Goal: Task Accomplishment & Management: Use online tool/utility

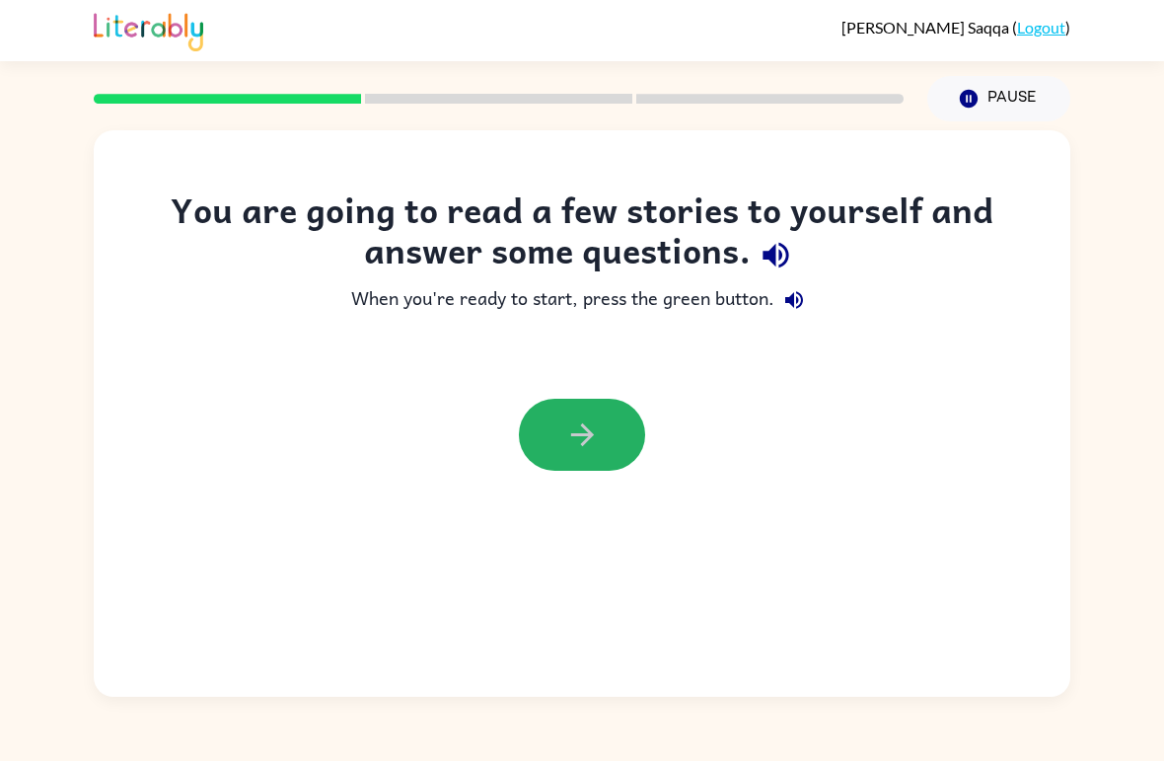
click at [599, 419] on icon "button" at bounding box center [582, 434] width 35 height 35
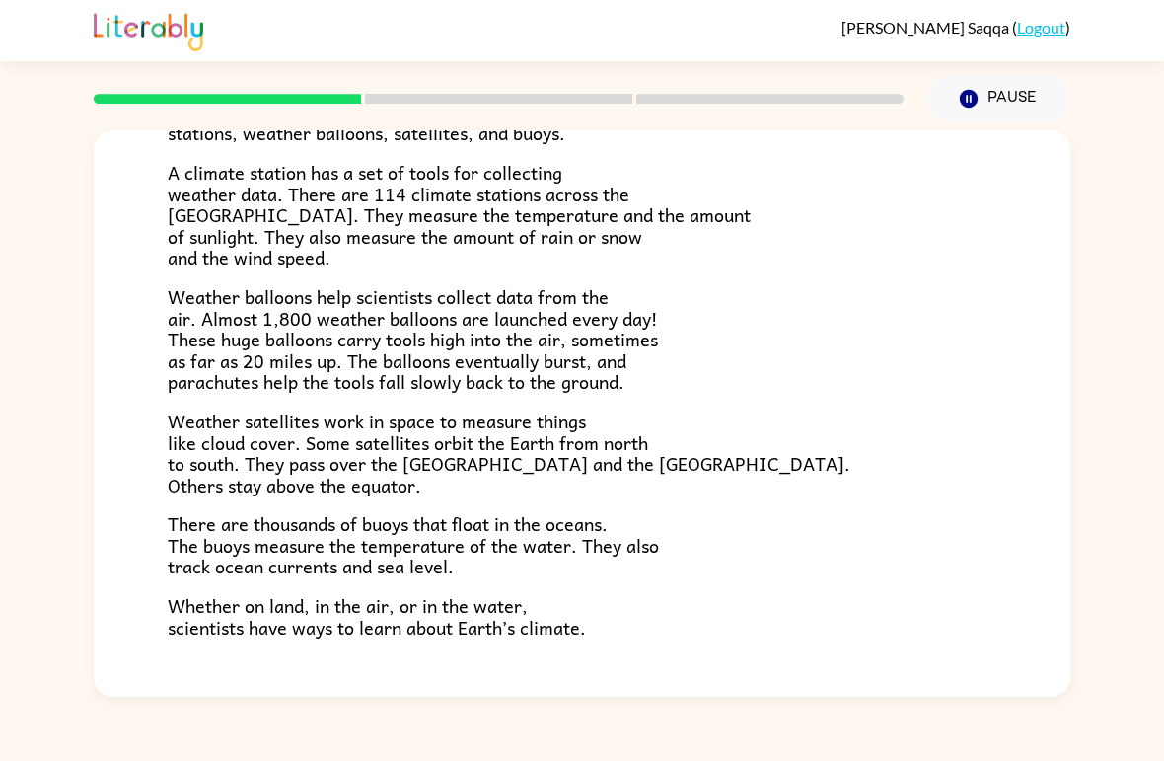
scroll to position [413, 0]
click at [969, 98] on icon "button" at bounding box center [969, 99] width 18 height 18
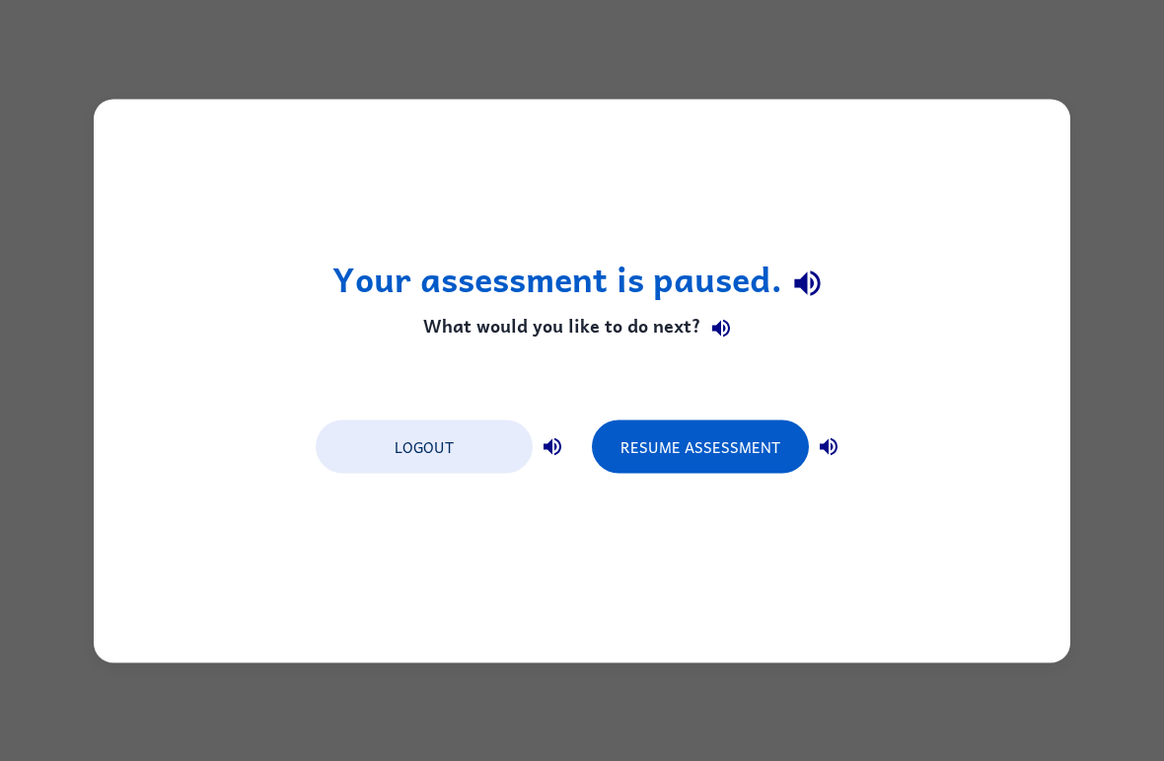
click at [772, 460] on button "Resume Assessment" at bounding box center [700, 445] width 217 height 53
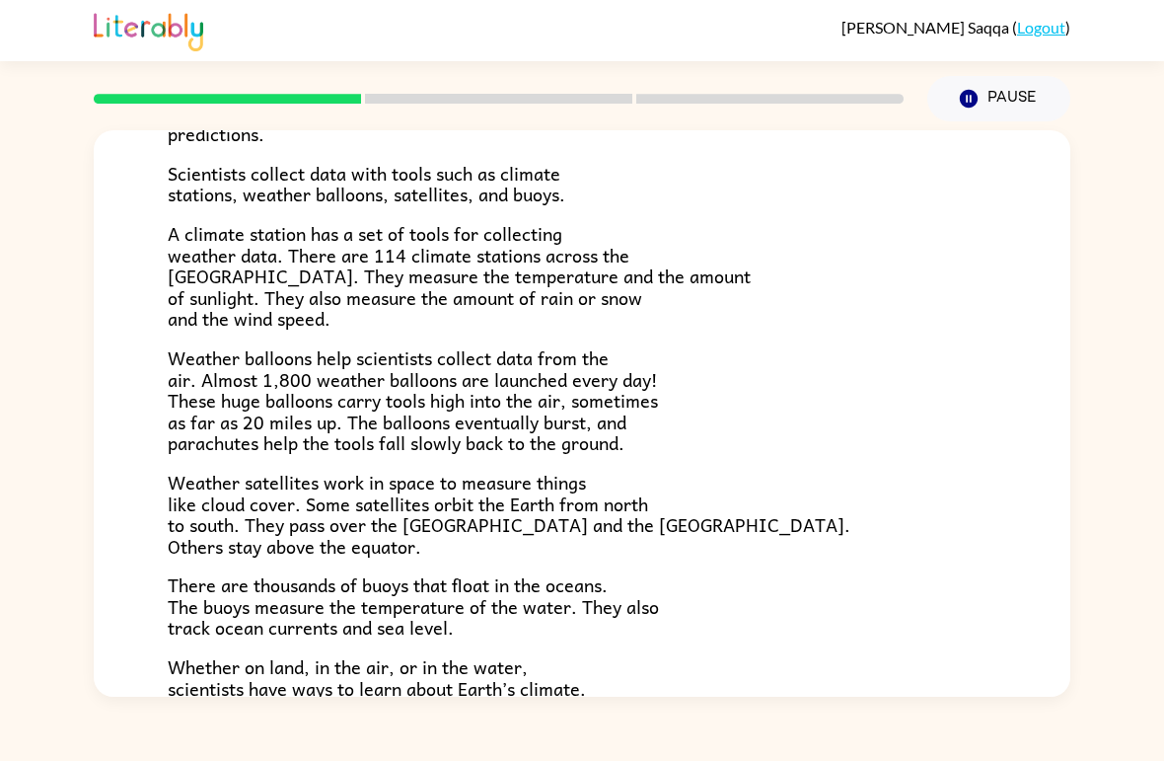
scroll to position [352, 0]
click at [981, 98] on button "Pause Pause" at bounding box center [999, 98] width 143 height 45
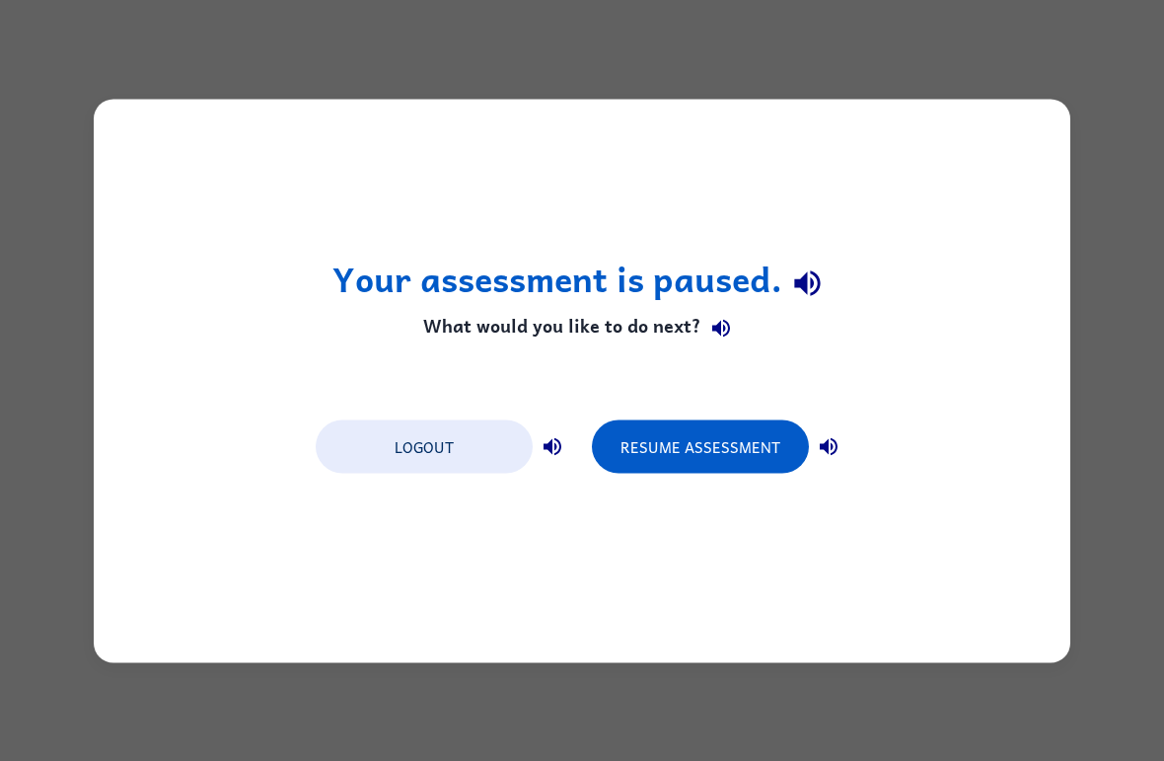
click at [691, 446] on button "Resume Assessment" at bounding box center [700, 445] width 217 height 53
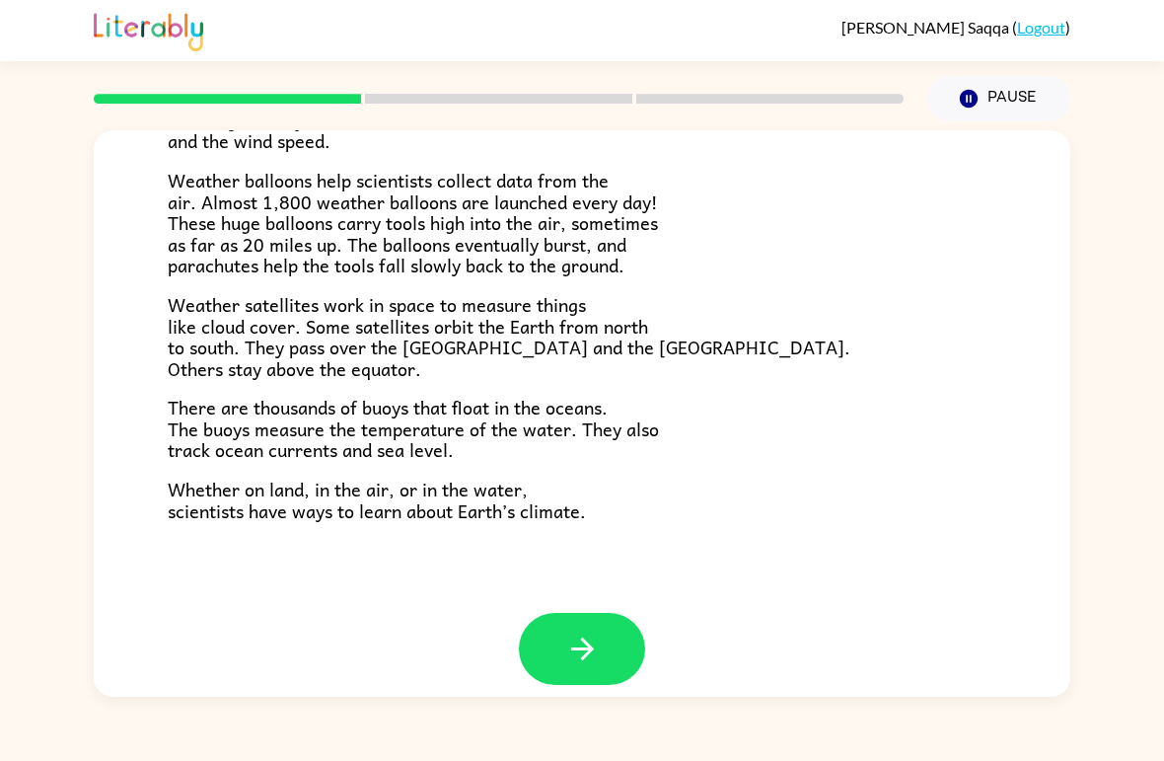
scroll to position [531, 0]
click at [565, 632] on icon "button" at bounding box center [582, 649] width 35 height 35
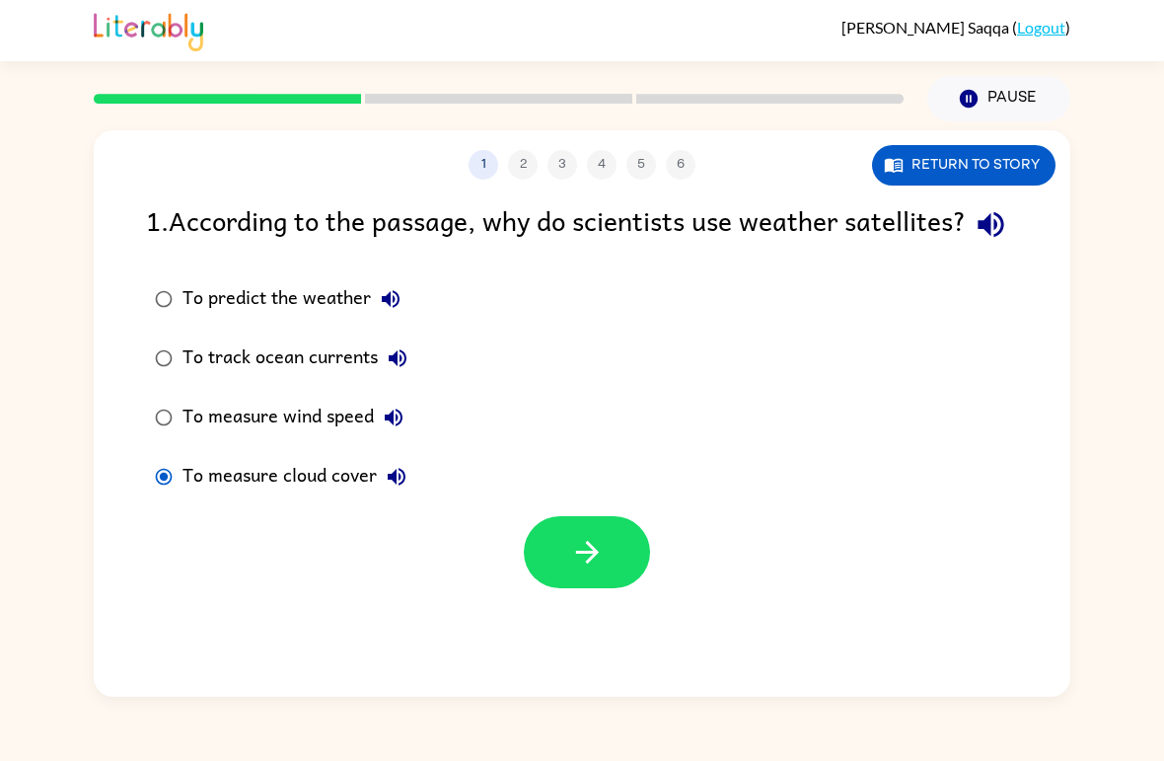
click at [597, 588] on button "button" at bounding box center [587, 552] width 126 height 72
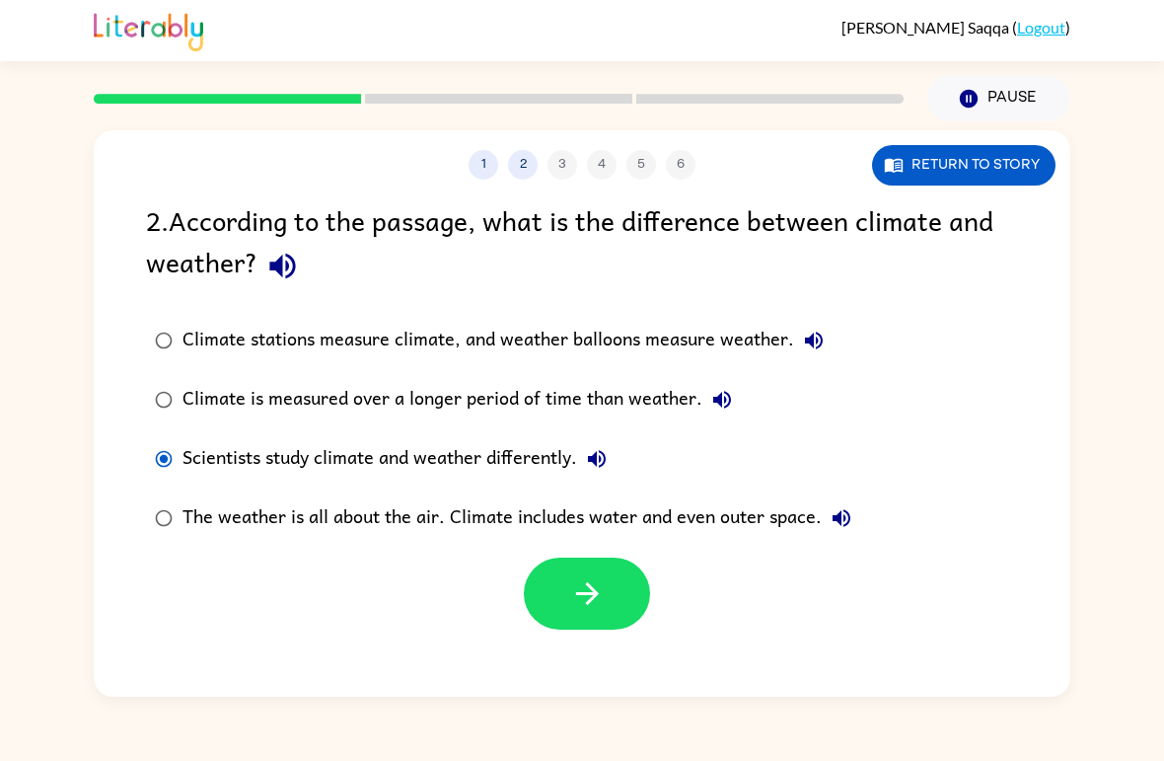
click at [599, 618] on button "button" at bounding box center [587, 594] width 126 height 72
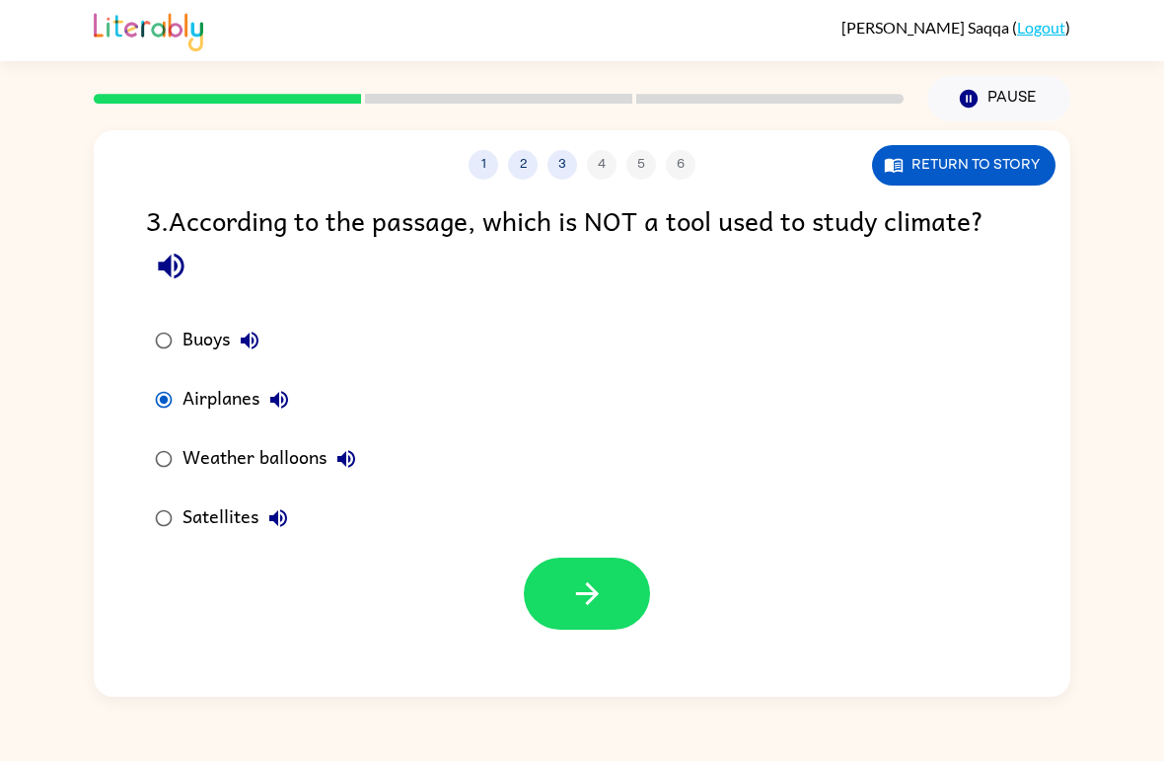
click at [597, 611] on icon "button" at bounding box center [587, 593] width 35 height 35
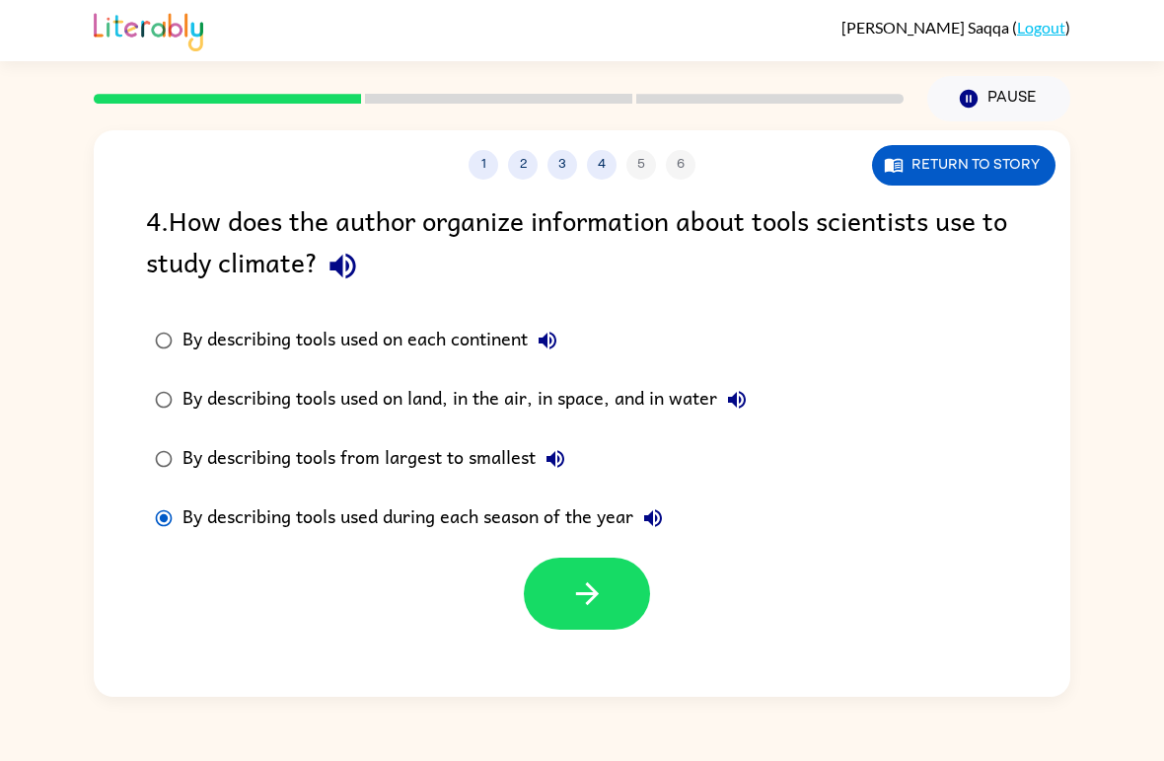
click at [612, 593] on button "button" at bounding box center [587, 594] width 126 height 72
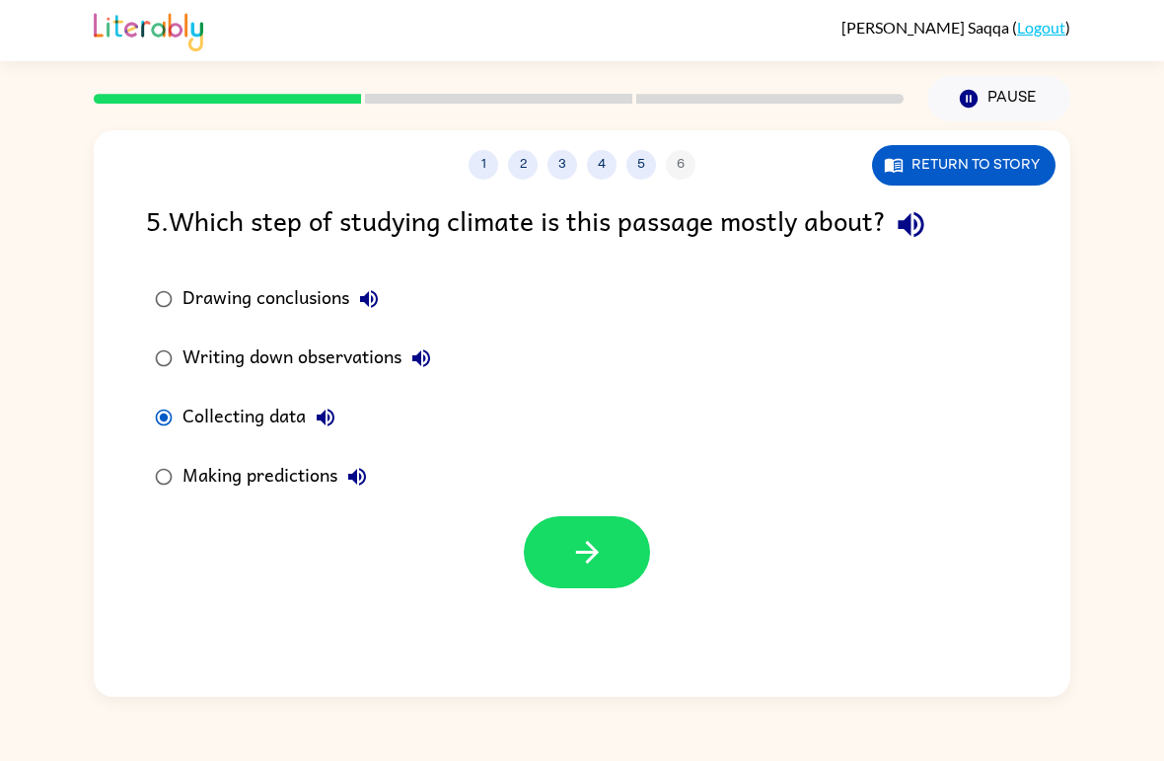
click at [596, 565] on icon "button" at bounding box center [587, 552] width 35 height 35
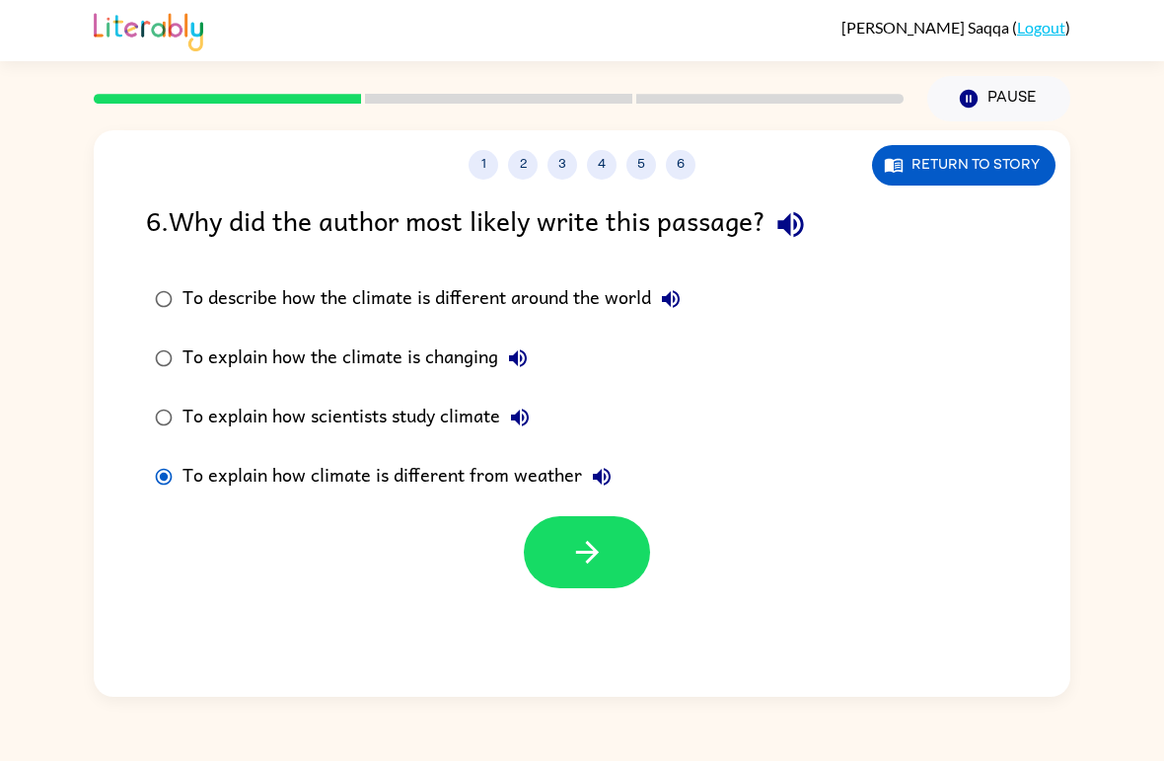
click at [570, 568] on icon "button" at bounding box center [587, 552] width 35 height 35
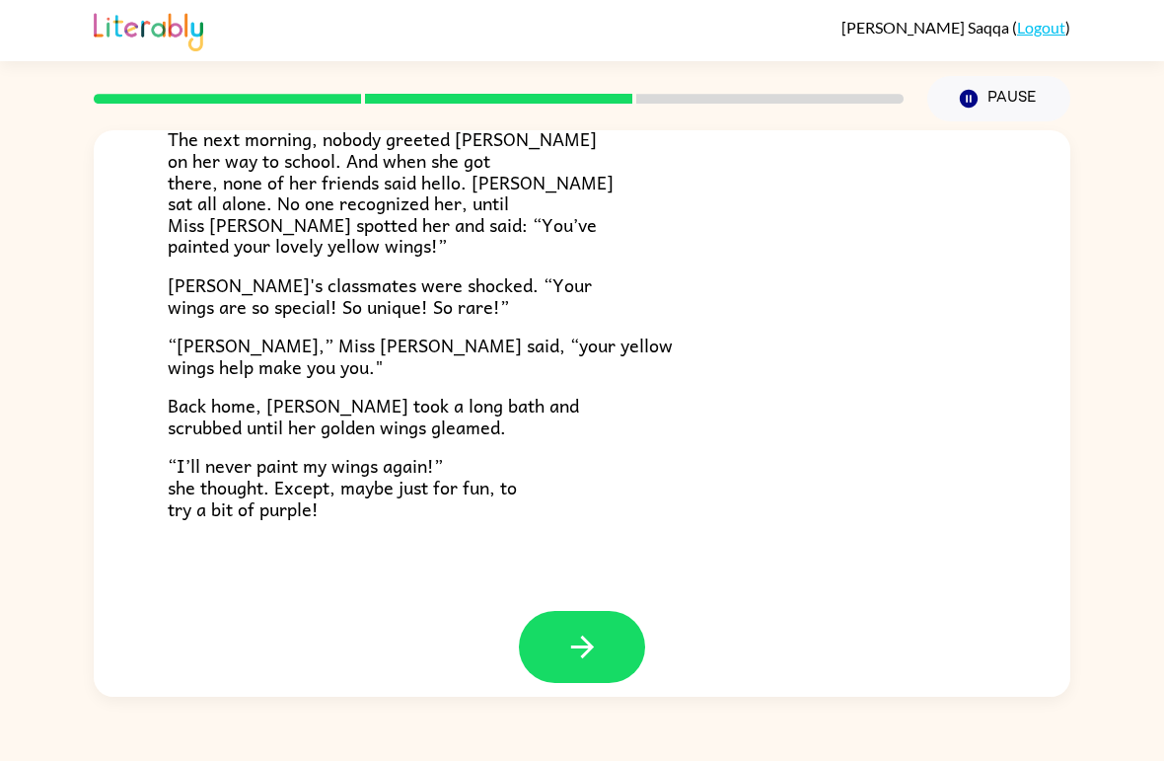
scroll to position [531, 0]
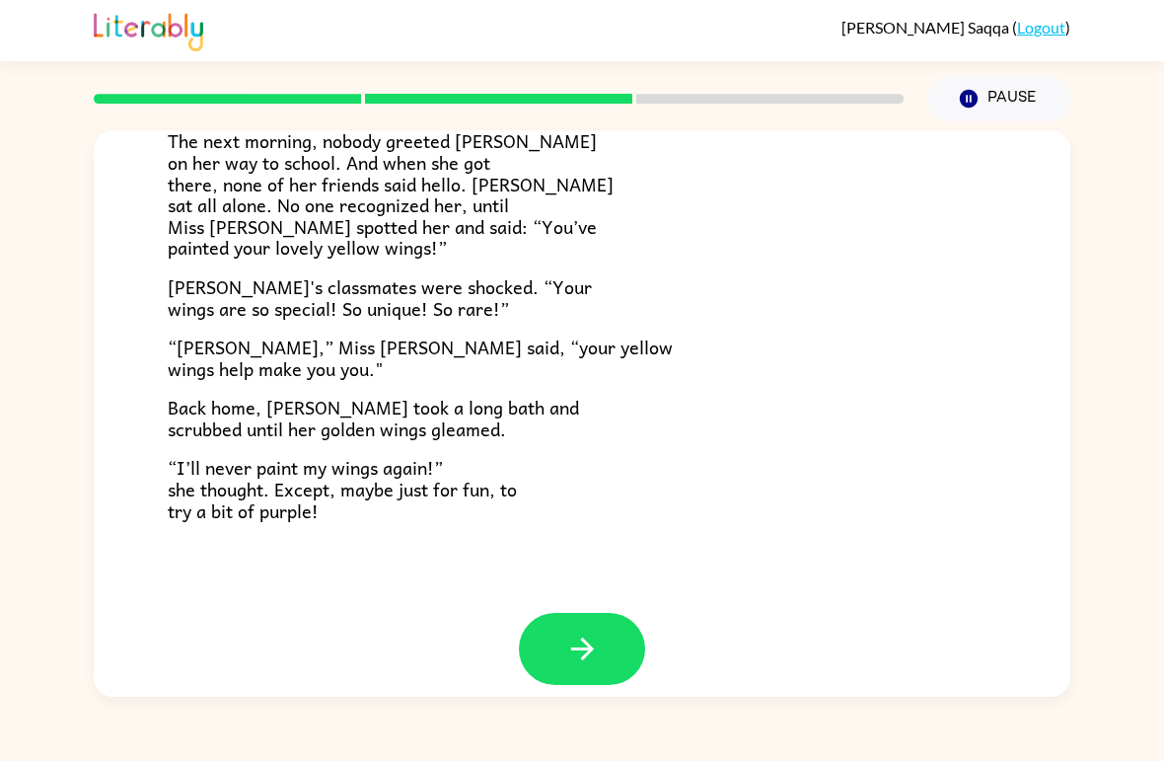
click at [577, 632] on icon "button" at bounding box center [582, 649] width 35 height 35
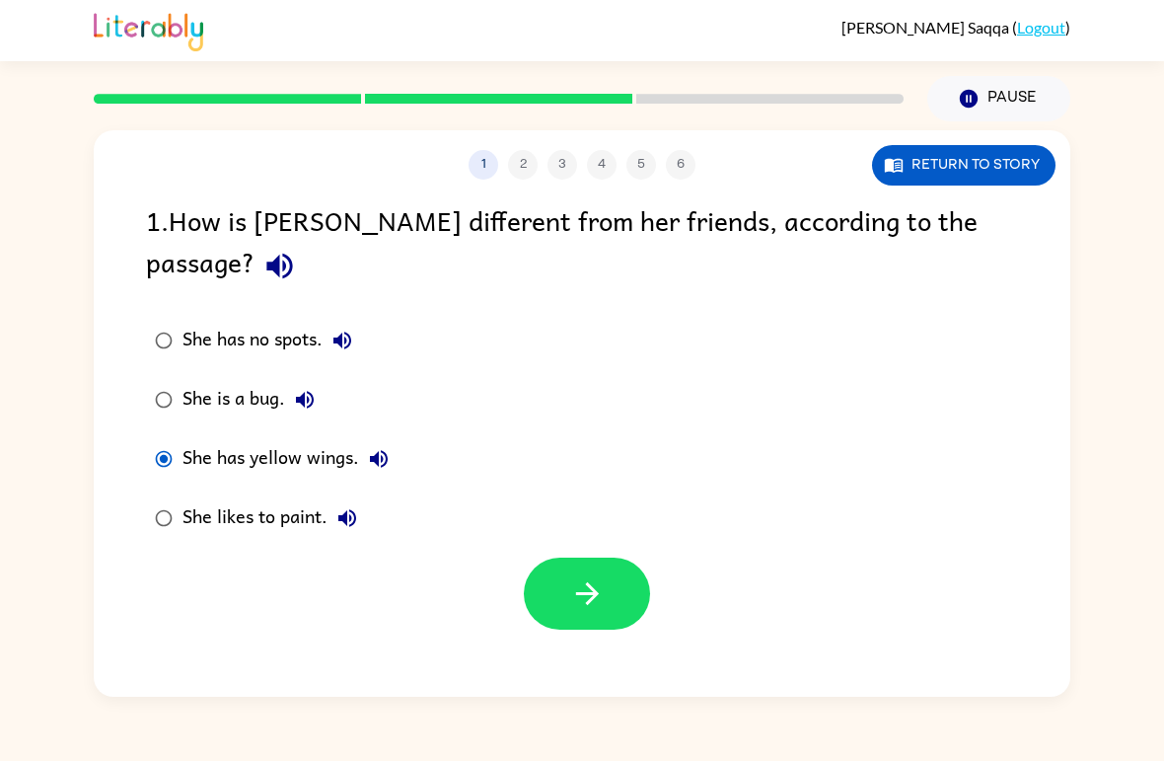
click at [602, 575] on button "button" at bounding box center [587, 594] width 126 height 72
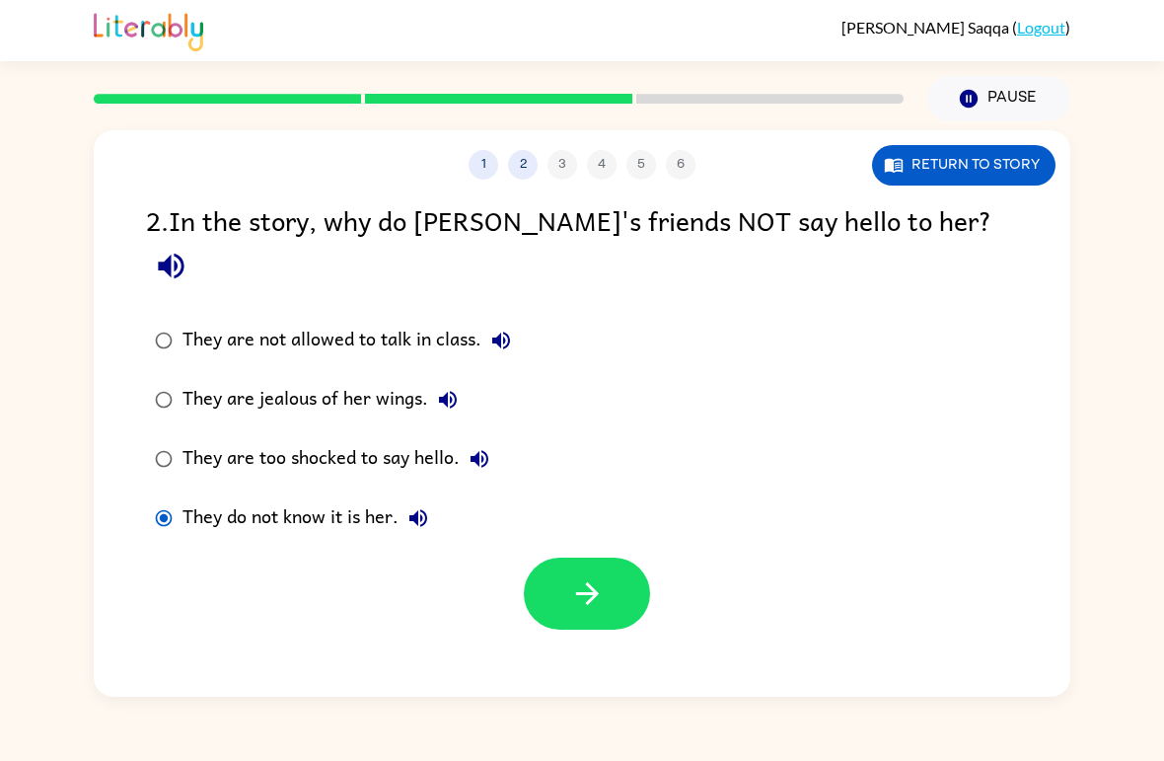
click at [578, 576] on icon "button" at bounding box center [587, 593] width 35 height 35
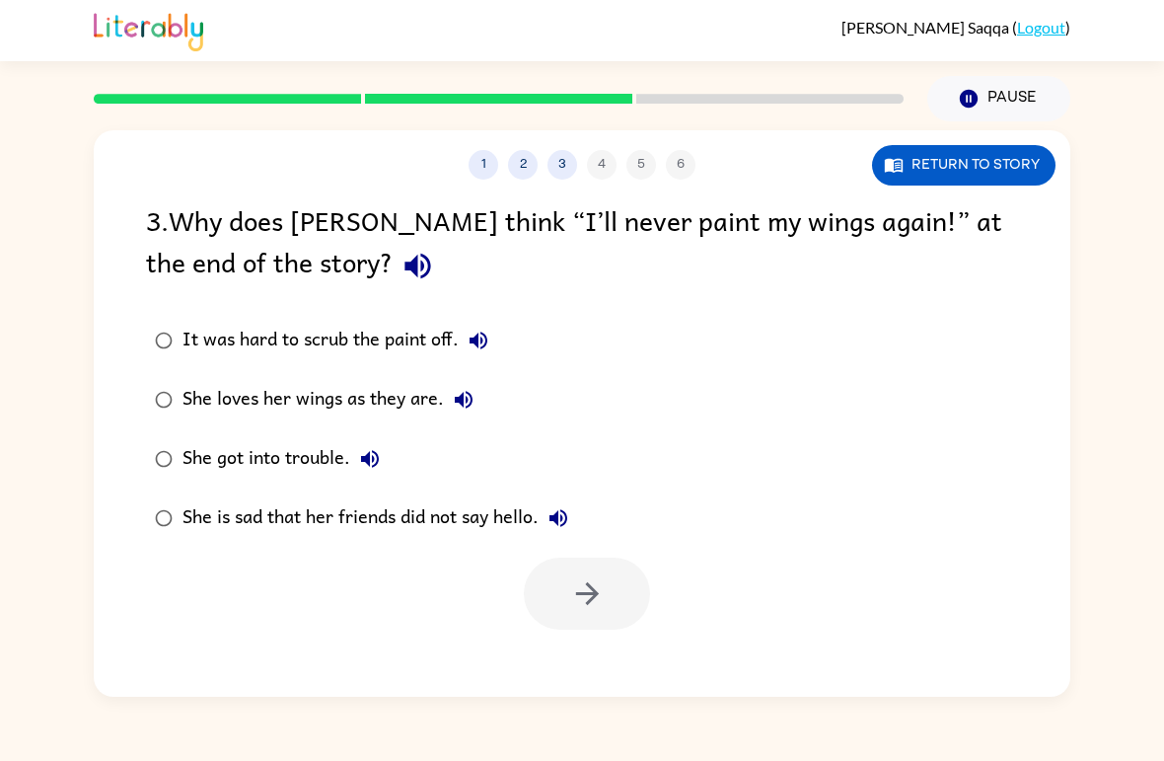
click at [190, 424] on label "She loves her wings as they are." at bounding box center [361, 399] width 453 height 59
click at [560, 613] on button "button" at bounding box center [587, 594] width 126 height 72
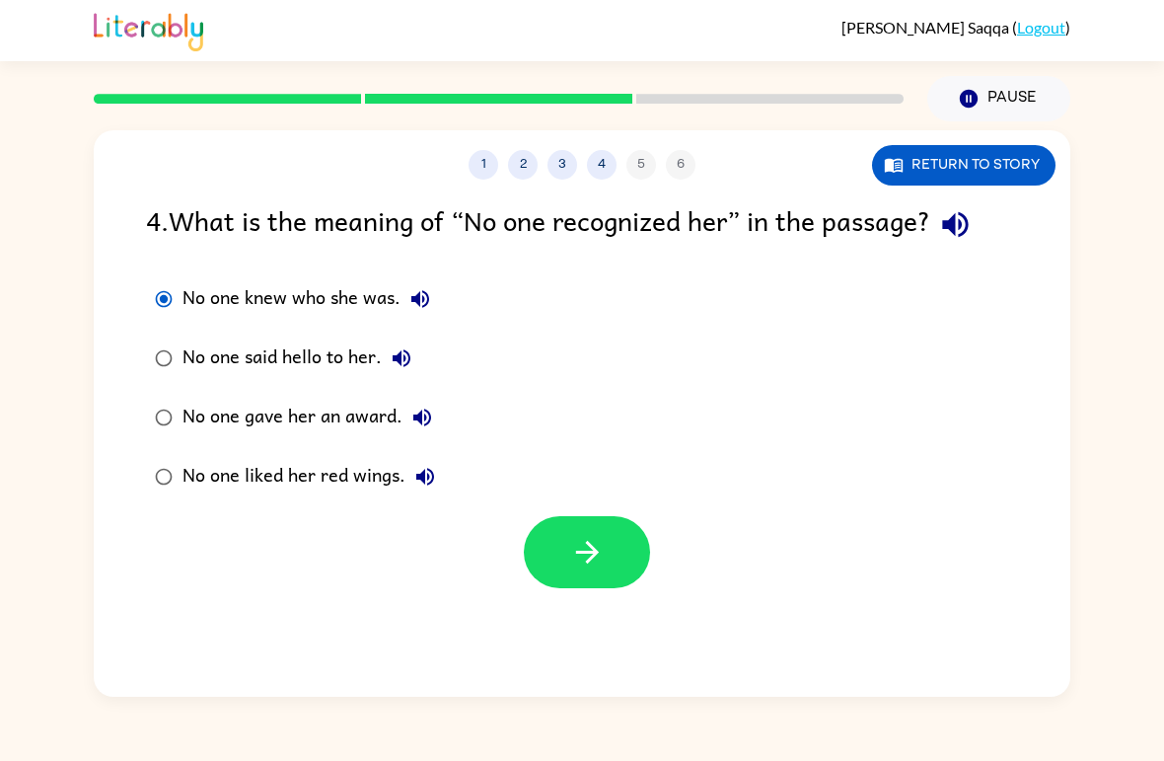
click at [584, 542] on icon "button" at bounding box center [587, 552] width 35 height 35
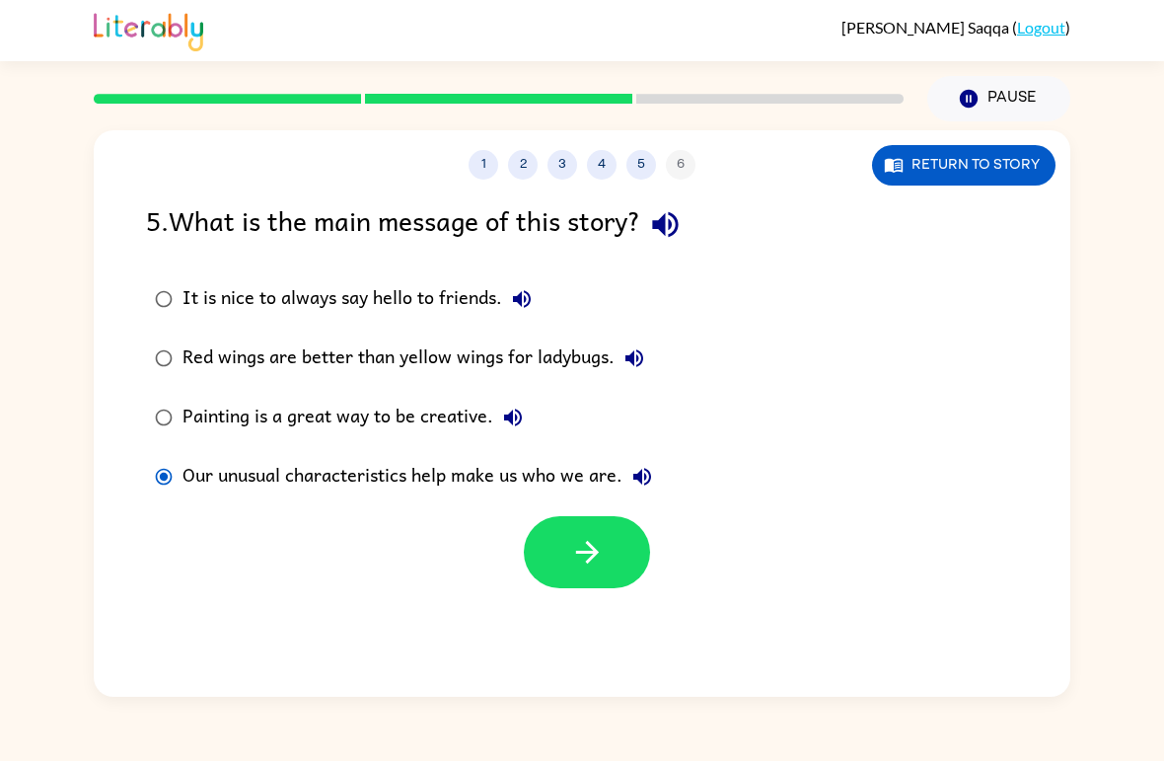
click at [595, 556] on icon "button" at bounding box center [586, 552] width 23 height 23
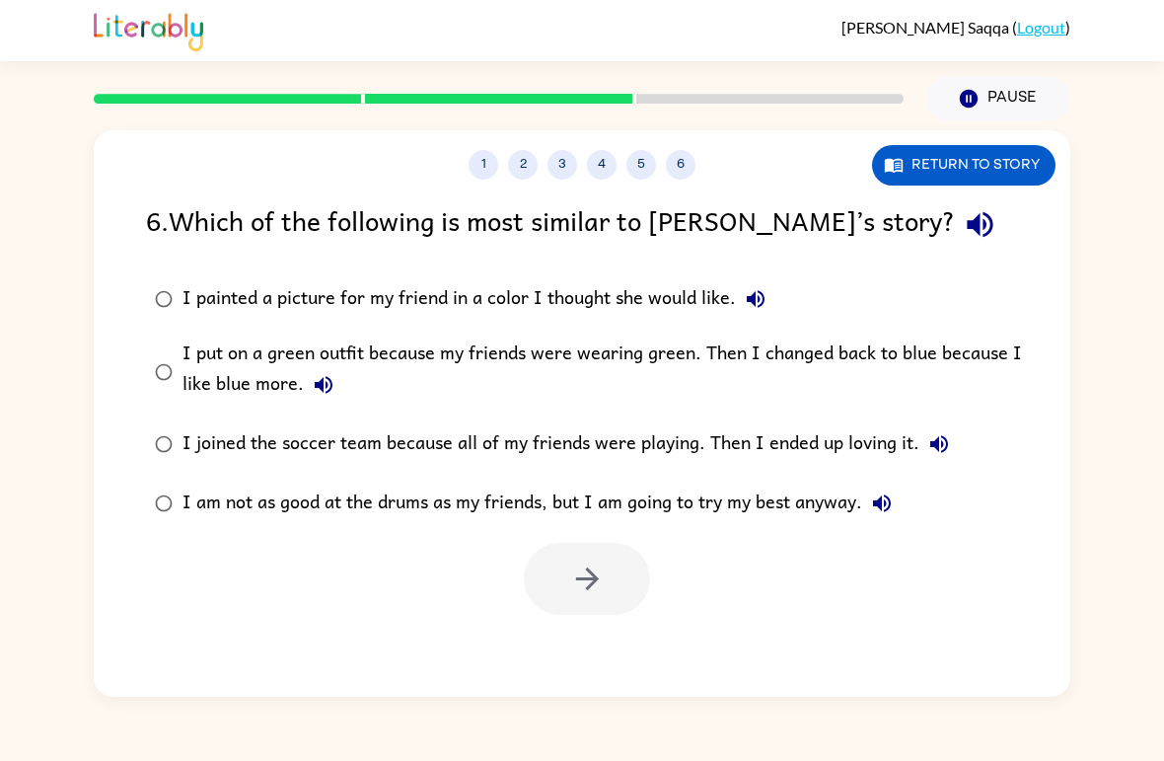
click at [179, 285] on label "I painted a picture for my friend in a color I thought she would like." at bounding box center [595, 298] width 920 height 59
click at [585, 565] on icon "button" at bounding box center [587, 579] width 35 height 35
